Goal: Transaction & Acquisition: Purchase product/service

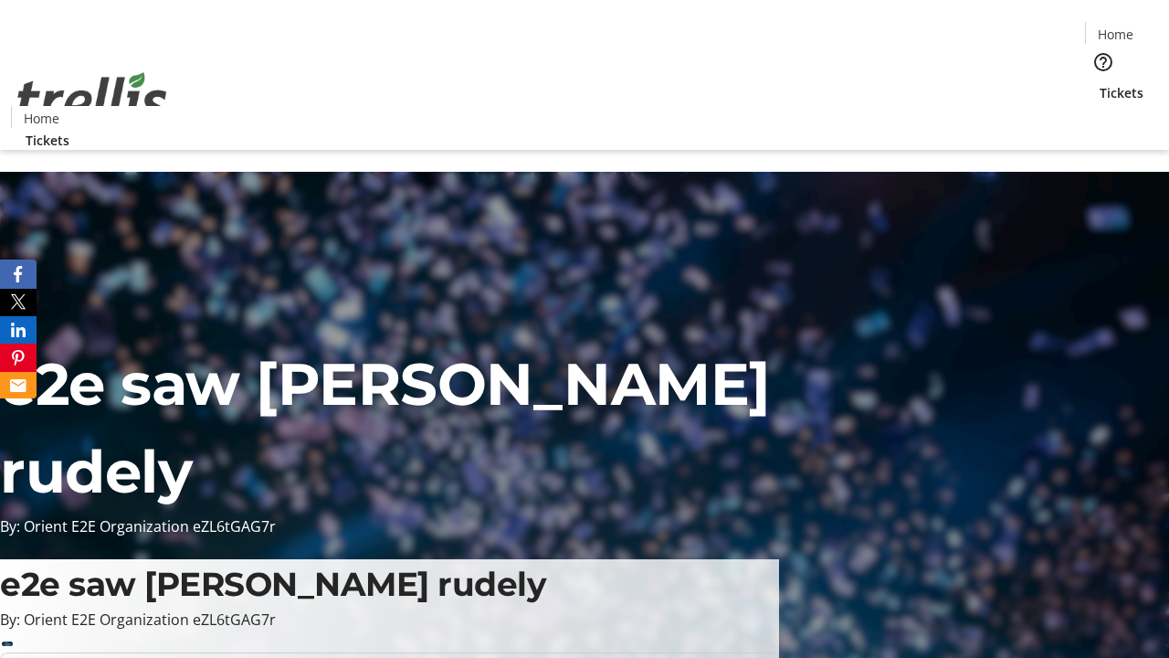
click at [1100, 83] on span "Tickets" at bounding box center [1122, 92] width 44 height 19
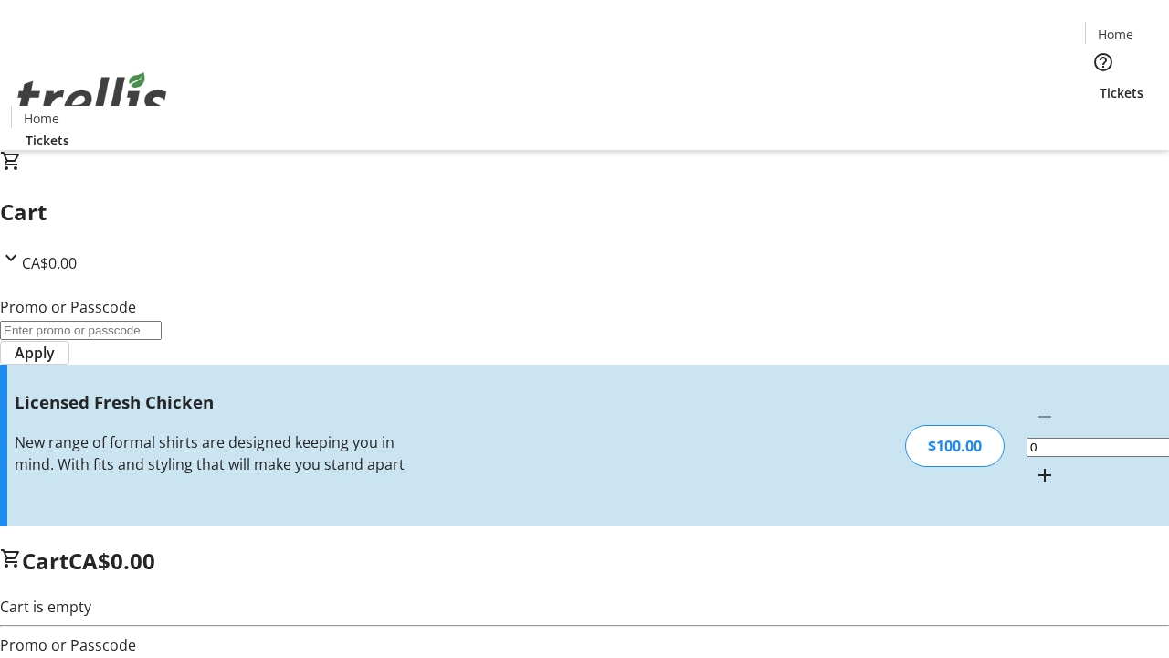
click at [1034, 464] on mat-icon "Increment by one" at bounding box center [1045, 475] width 22 height 22
type input "1"
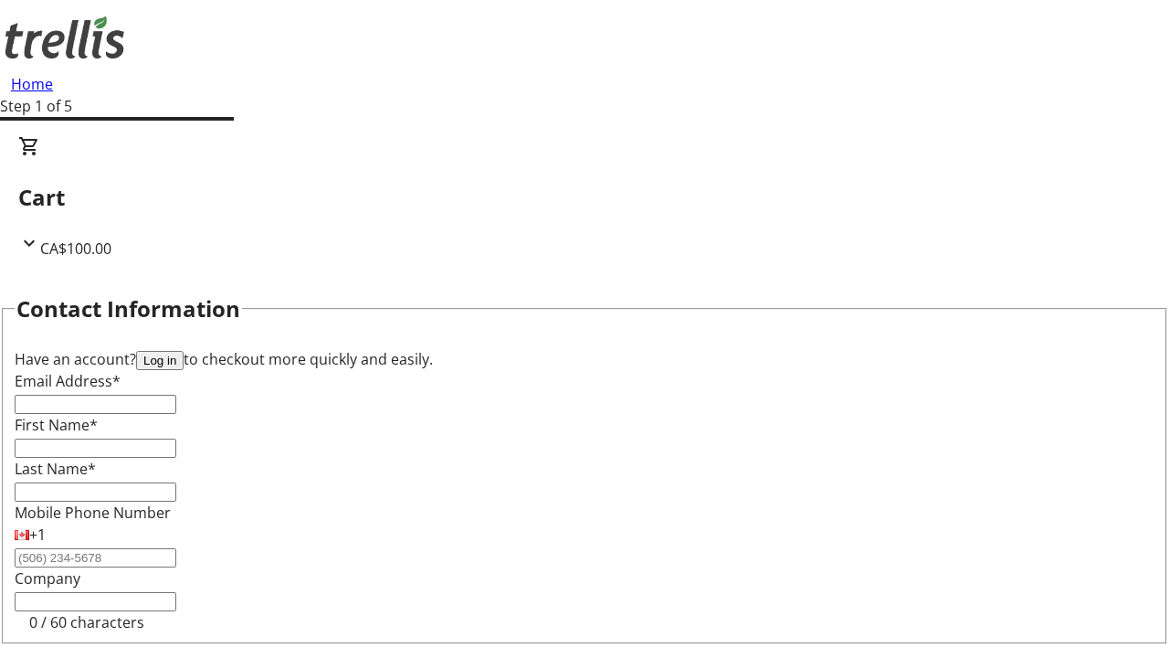
type input "FREE"
type input "[EMAIL_ADDRESS][DOMAIN_NAME]"
type input "[PERSON_NAME]"
